Goal: Information Seeking & Learning: Understand process/instructions

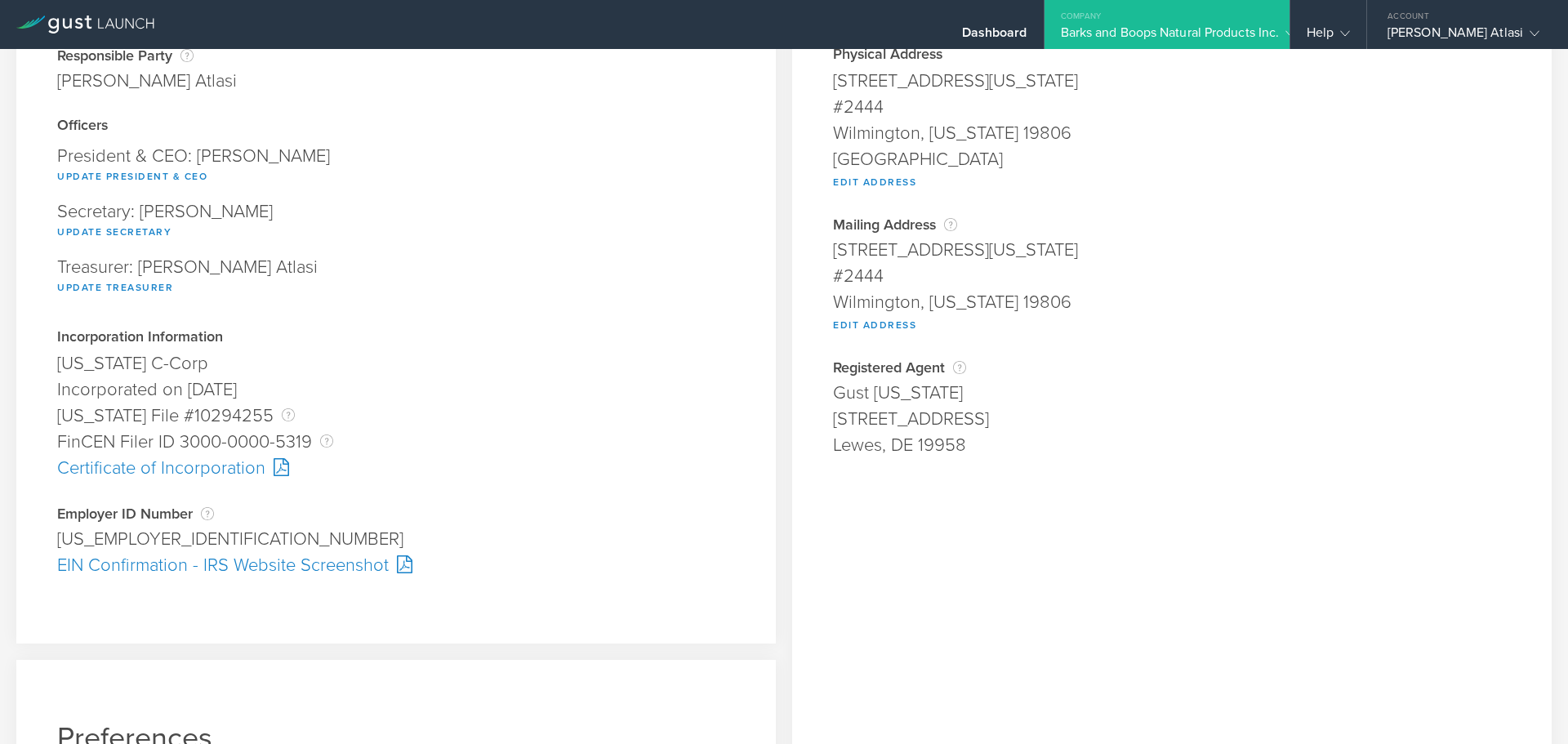
scroll to position [162, 0]
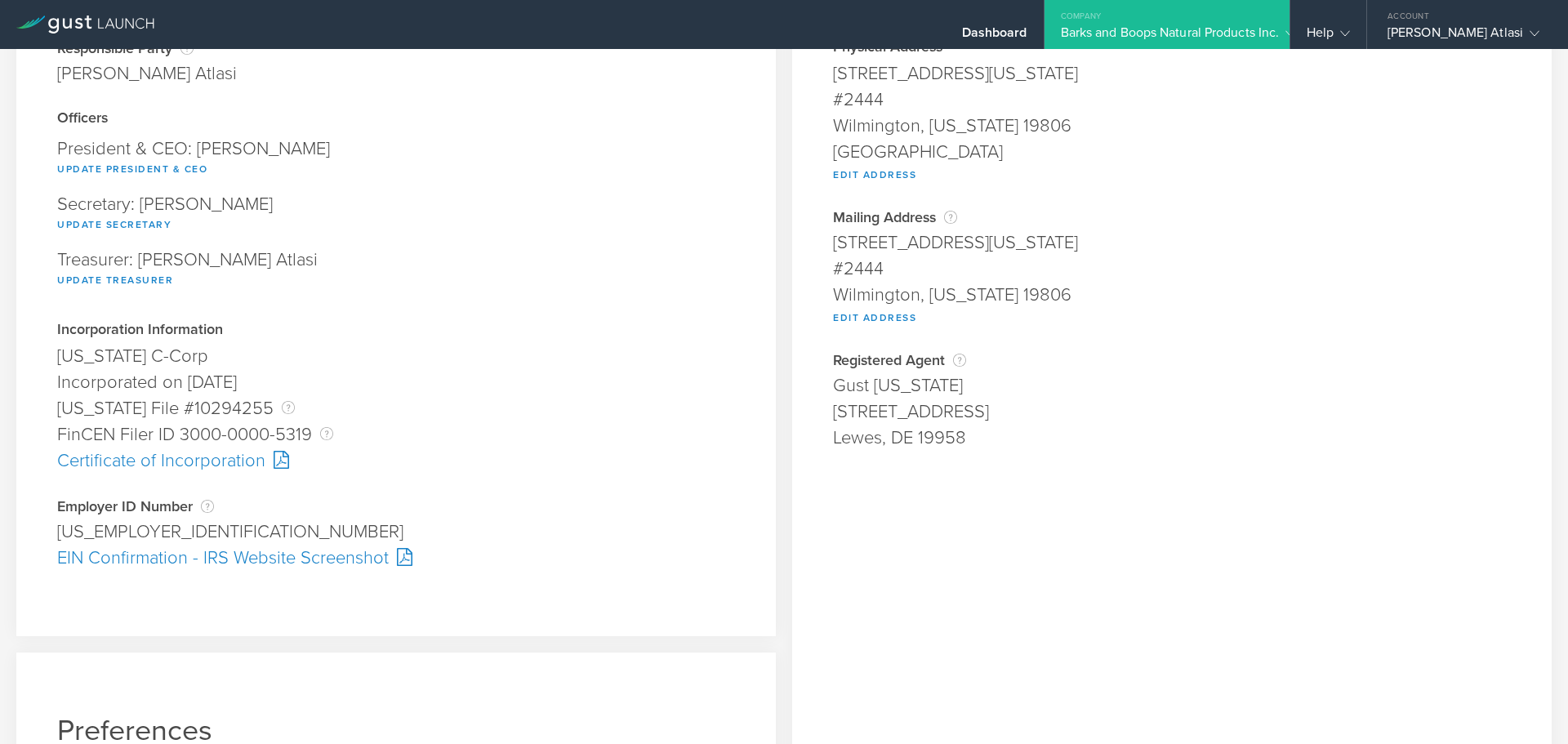
click at [278, 558] on div "EIN Confirmation - IRS Website Screenshot" at bounding box center [395, 558] width 678 height 26
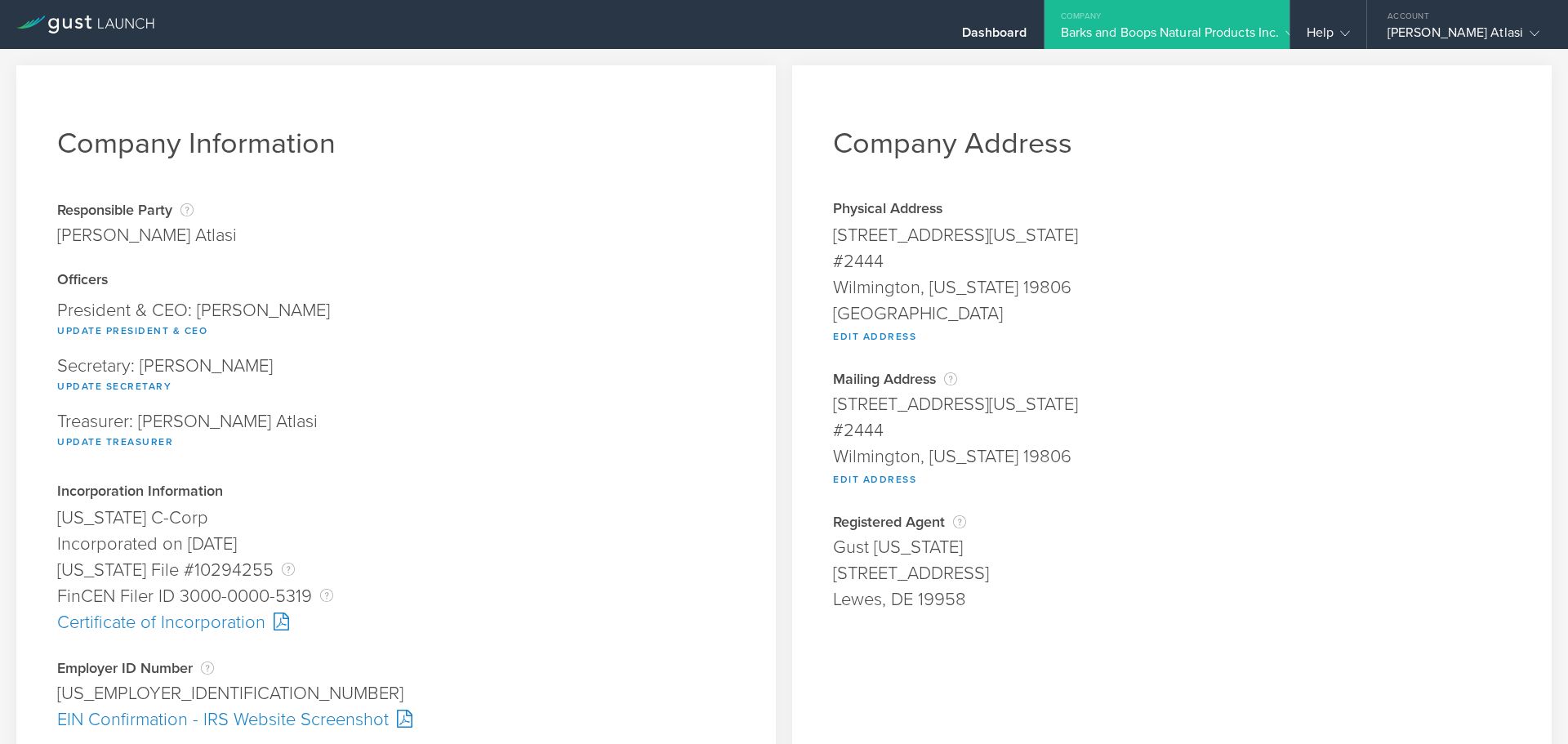
click at [1292, 52] on div "Company Information Responsible Party The name of the party responsible for fil…" at bounding box center [784, 619] width 1568 height 1141
click at [1310, 34] on div "Help" at bounding box center [1329, 37] width 43 height 25
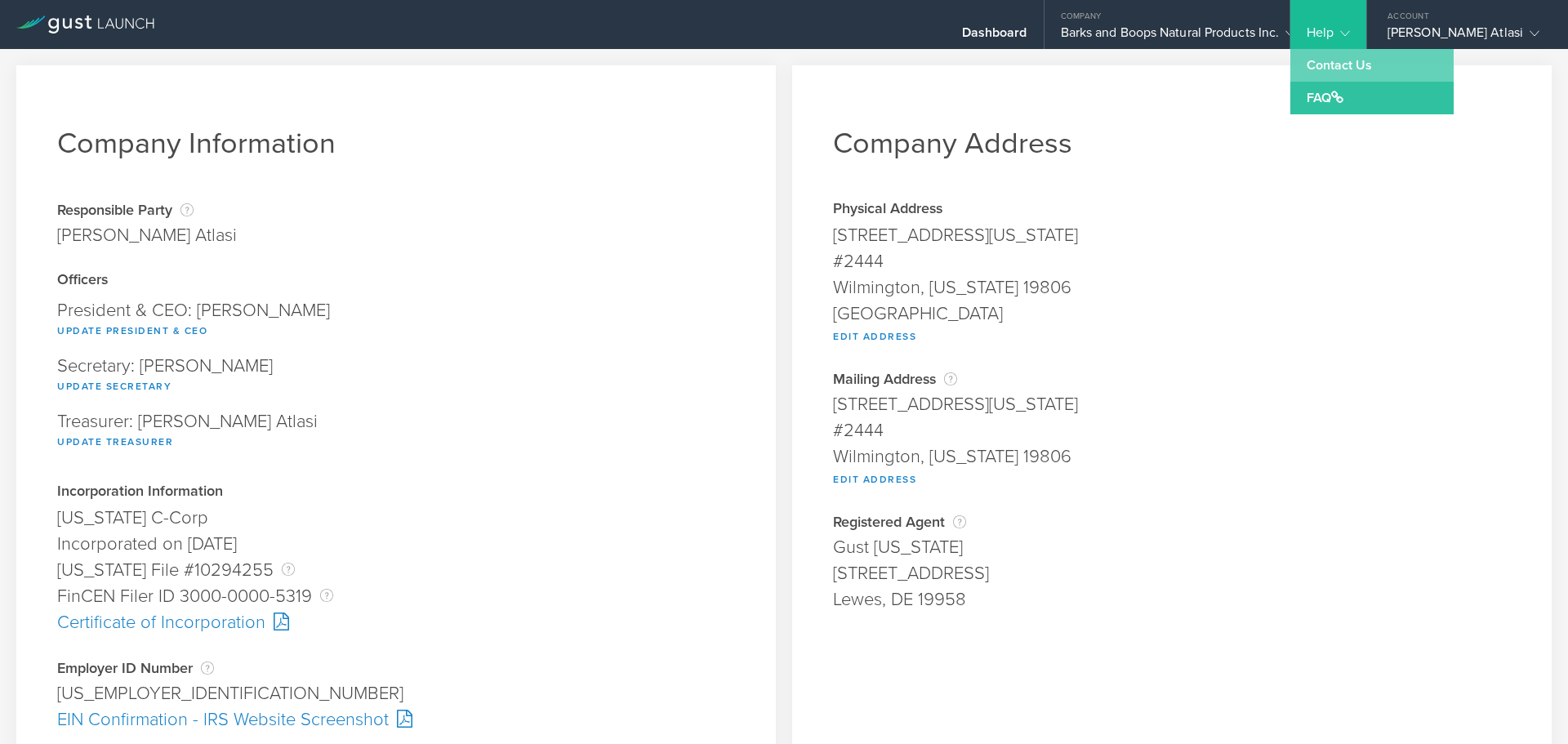
click at [1290, 72] on link "Contact Us" at bounding box center [1371, 65] width 164 height 33
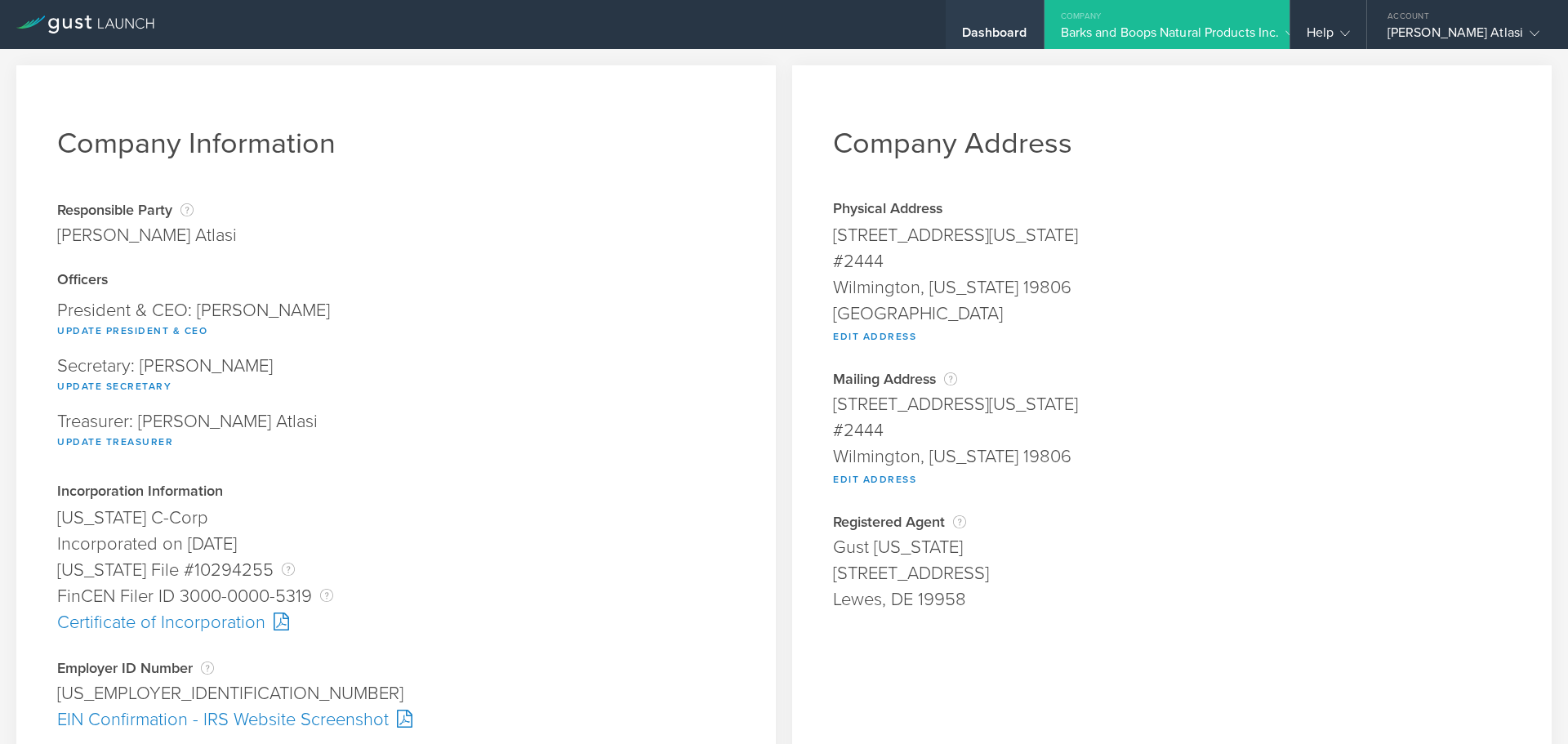
click at [990, 39] on div "Dashboard" at bounding box center [994, 37] width 65 height 25
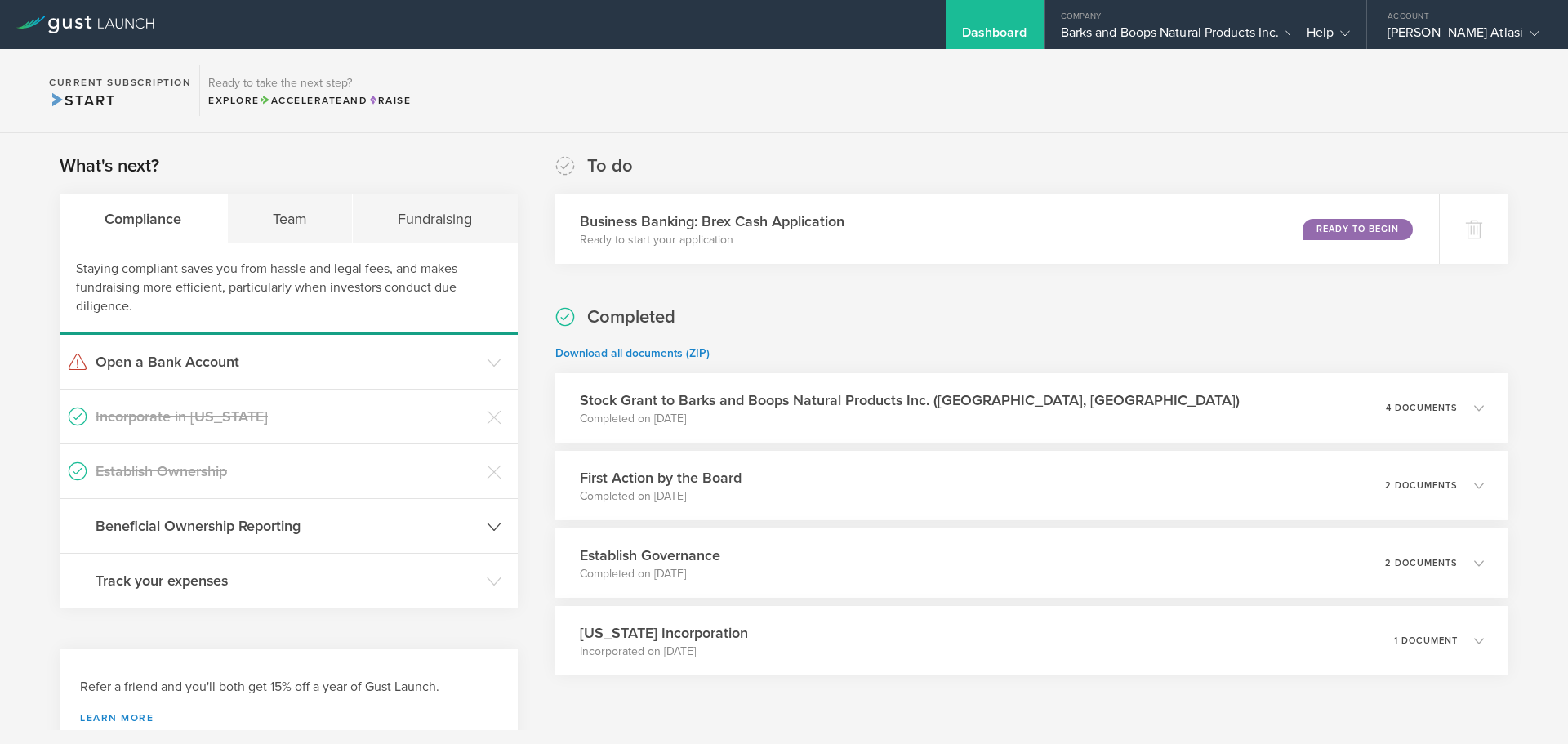
click at [386, 528] on h3 "Beneficial Ownership Reporting" at bounding box center [286, 526] width 383 height 21
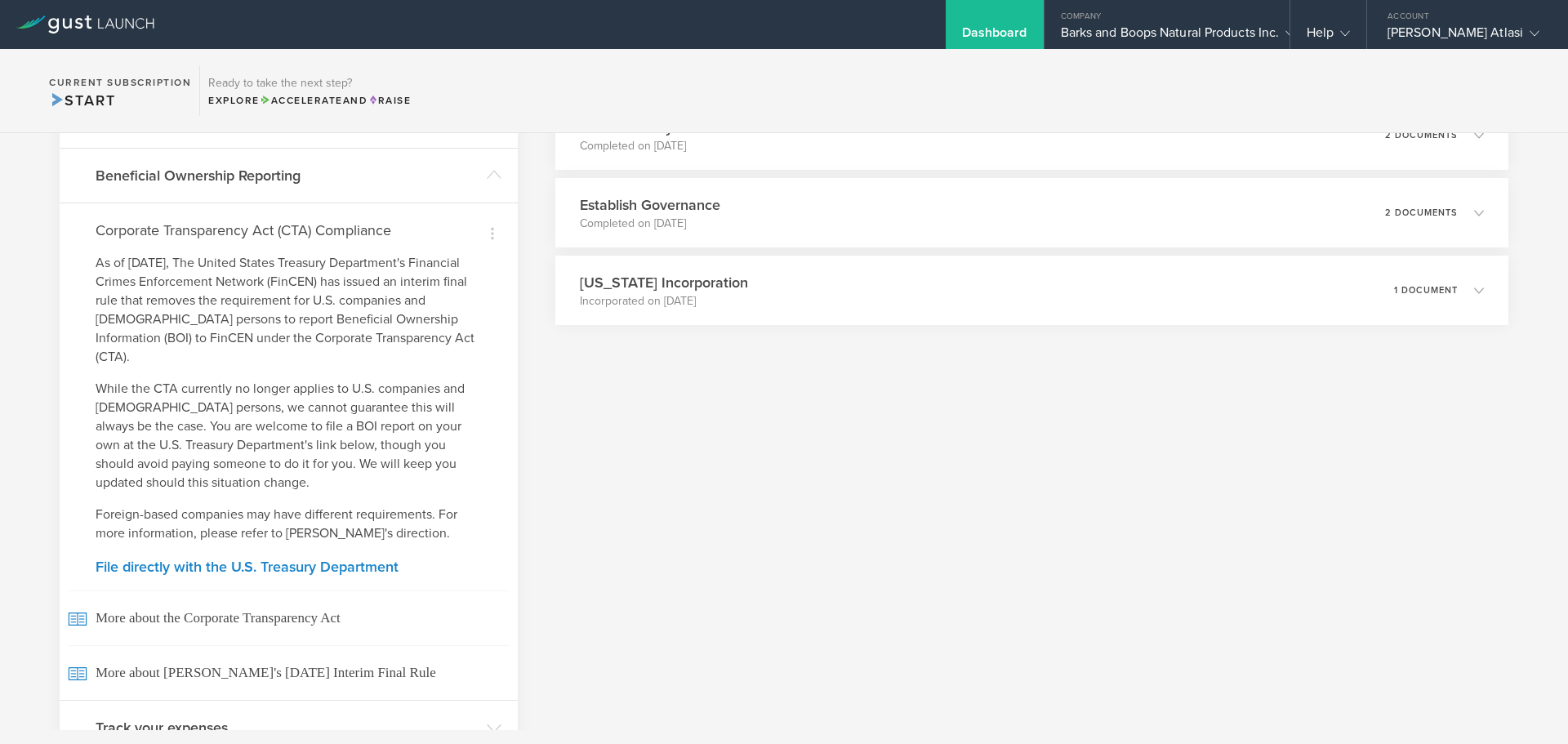
scroll to position [352, 0]
click at [792, 518] on div "To do Business Banking: Brex Cash Application Ready to start your application R…" at bounding box center [1032, 356] width 954 height 1108
